Goal: Information Seeking & Learning: Learn about a topic

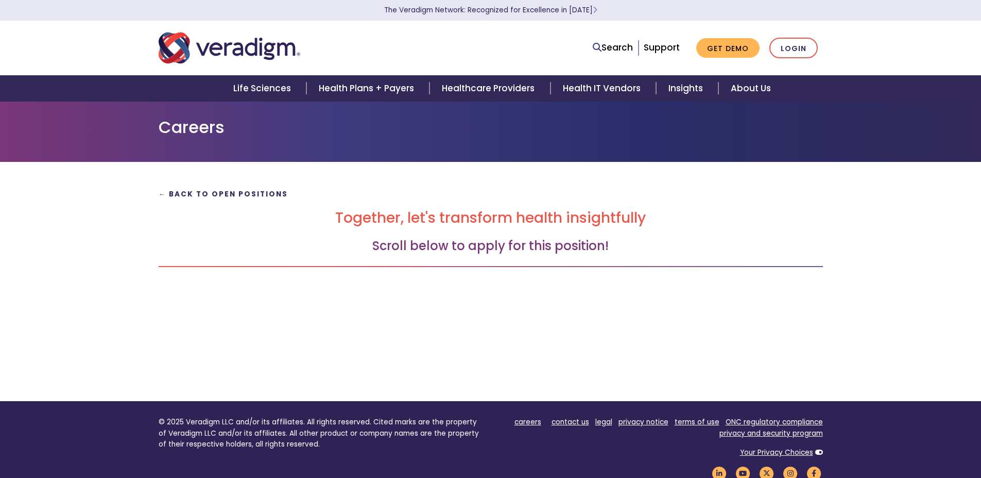
click at [261, 196] on strong "← Back to Open Positions" at bounding box center [224, 194] width 130 height 10
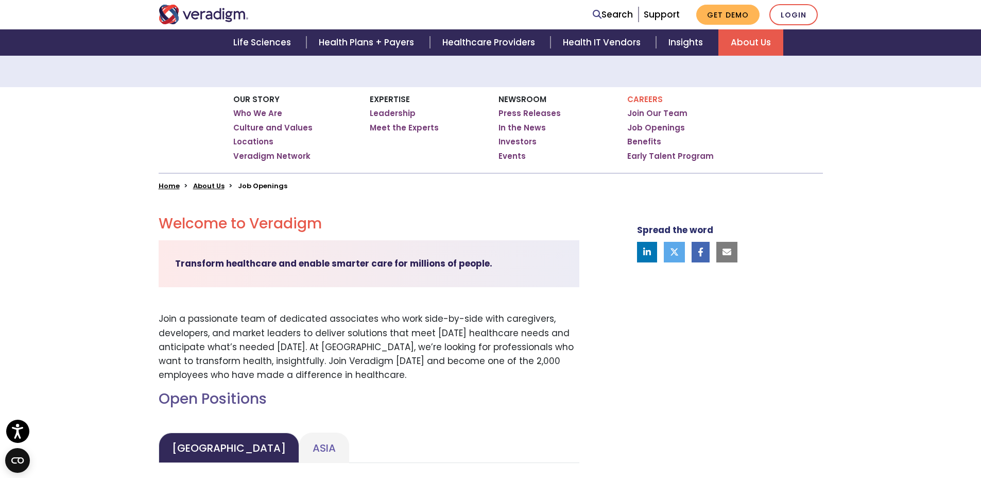
scroll to position [135, 0]
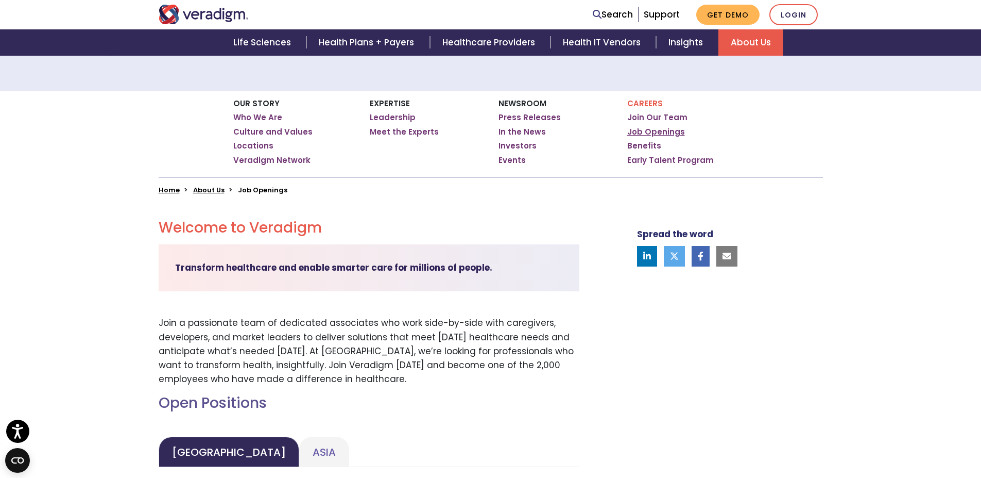
click at [648, 131] on link "Job Openings" at bounding box center [656, 132] width 58 height 10
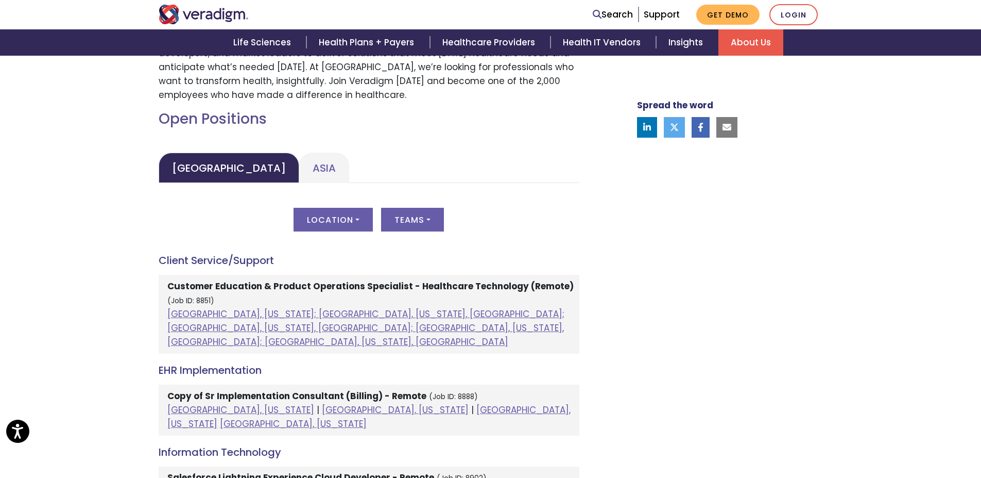
scroll to position [422, 0]
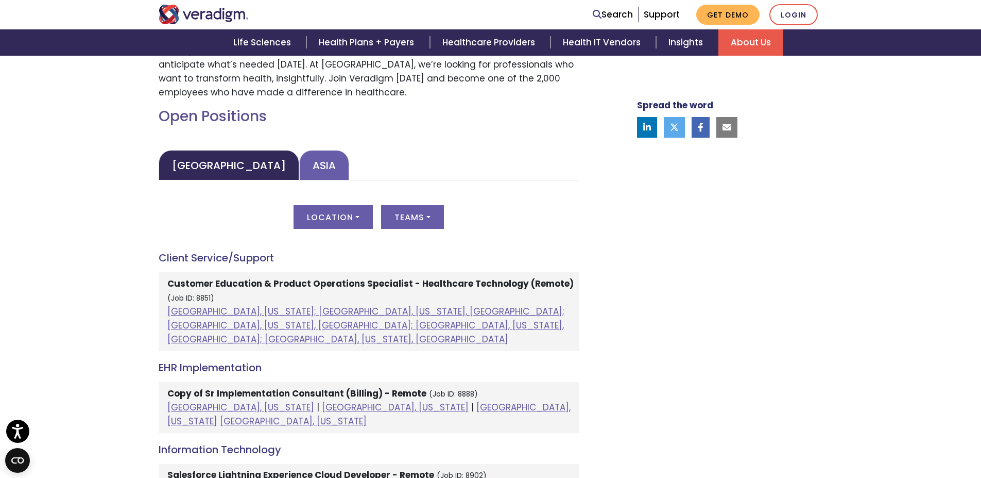
click at [299, 173] on link "Asia" at bounding box center [324, 165] width 50 height 30
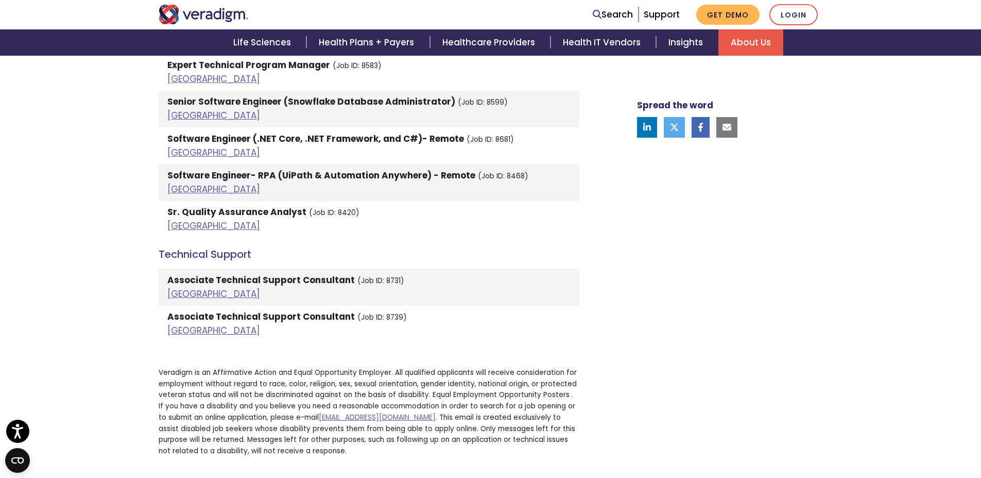
scroll to position [1707, 0]
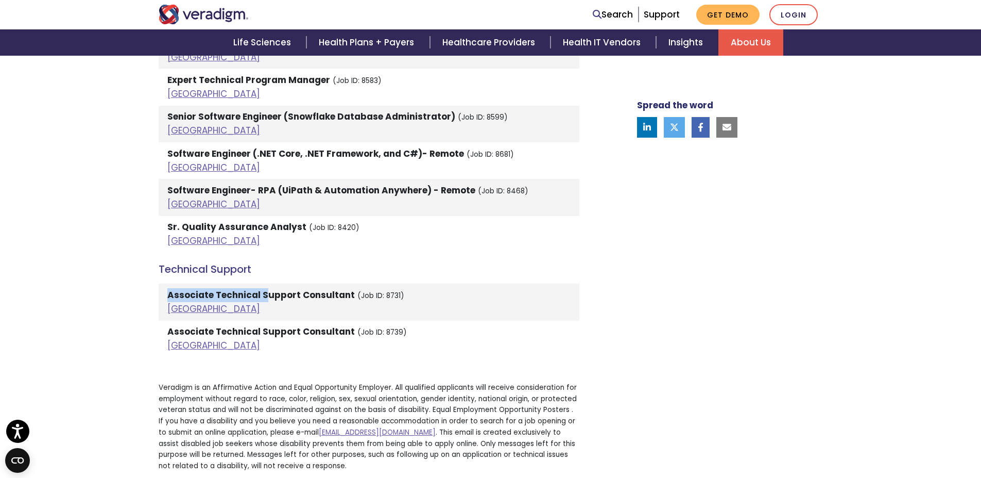
drag, startPoint x: 321, startPoint y: 257, endPoint x: 266, endPoint y: 287, distance: 62.9
click at [175, 283] on li "Associate Technical Support Consultant (Job ID: 8731) [GEOGRAPHIC_DATA]" at bounding box center [369, 301] width 421 height 37
click at [223, 288] on strong "Associate Technical Support Consultant" at bounding box center [261, 294] width 188 height 12
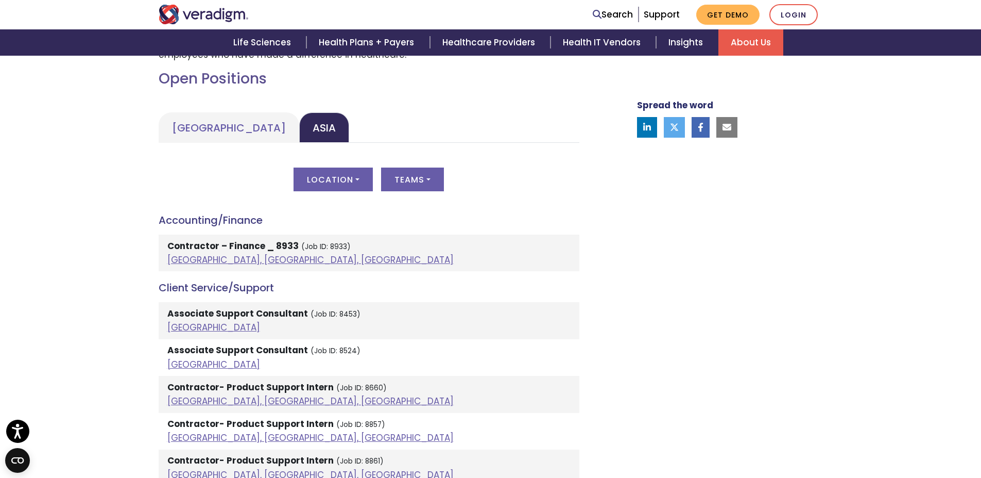
scroll to position [1006, 0]
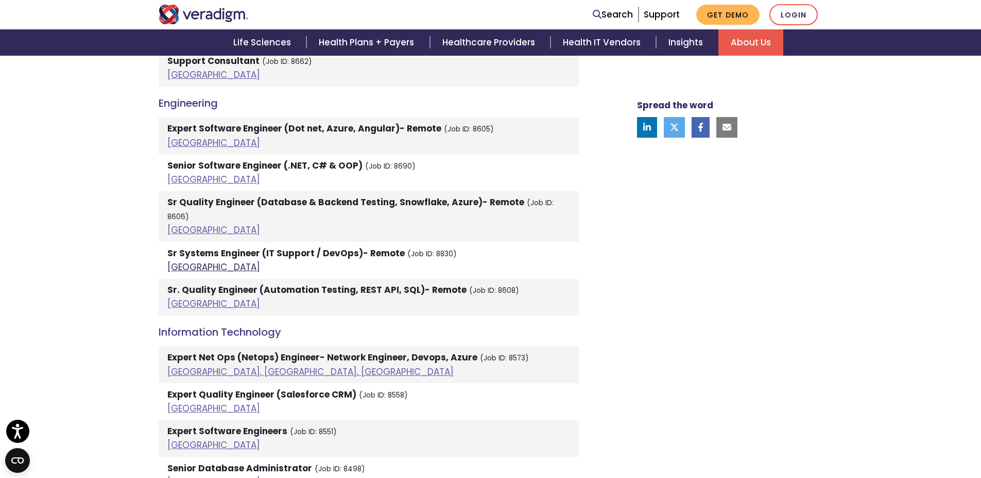
click at [181, 261] on link "[GEOGRAPHIC_DATA]" at bounding box center [213, 267] width 93 height 12
